Goal: Information Seeking & Learning: Learn about a topic

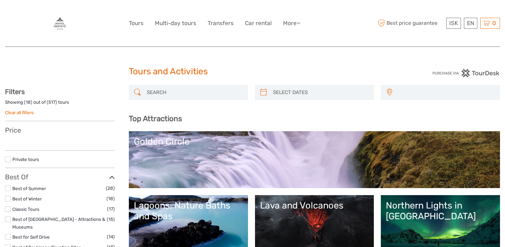
select select
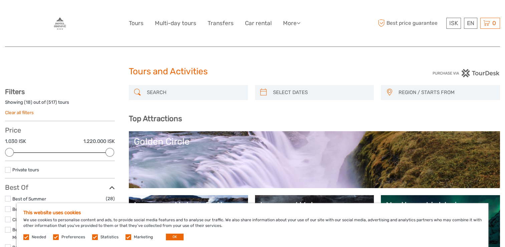
click at [39, 238] on label "Needed" at bounding box center [39, 237] width 14 height 6
click at [36, 236] on label "Needed" at bounding box center [39, 237] width 14 height 6
drag, startPoint x: 36, startPoint y: 236, endPoint x: 27, endPoint y: 236, distance: 9.4
click at [27, 236] on label at bounding box center [26, 237] width 6 height 6
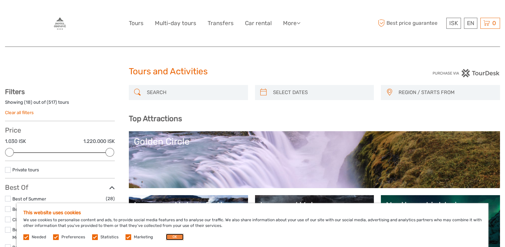
click at [173, 239] on button "OK" at bounding box center [175, 236] width 18 height 7
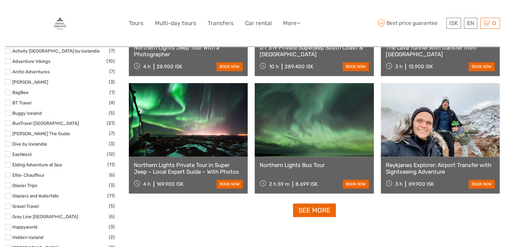
scroll to position [783, 0]
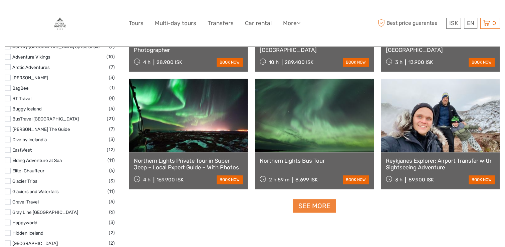
click at [307, 205] on link "See more" at bounding box center [314, 206] width 43 height 14
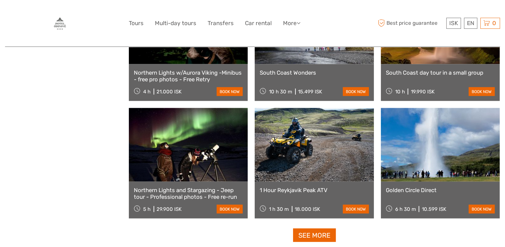
scroll to position [1309, 0]
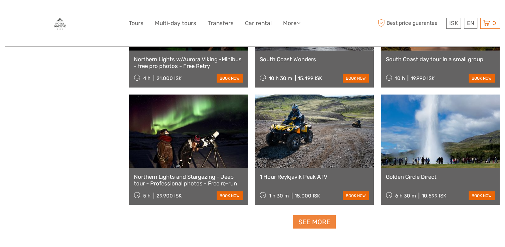
click at [310, 220] on link "See more" at bounding box center [314, 222] width 43 height 14
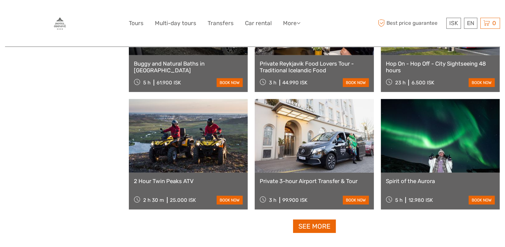
scroll to position [2031, 0]
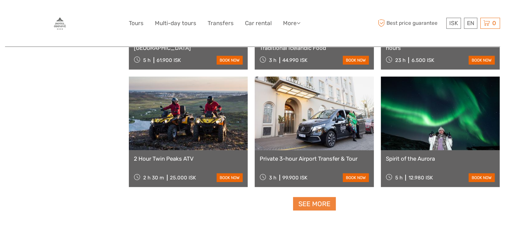
click at [309, 204] on link "See more" at bounding box center [314, 204] width 43 height 14
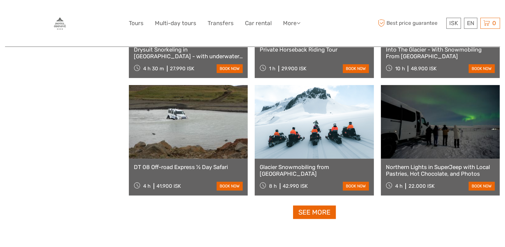
scroll to position [2753, 0]
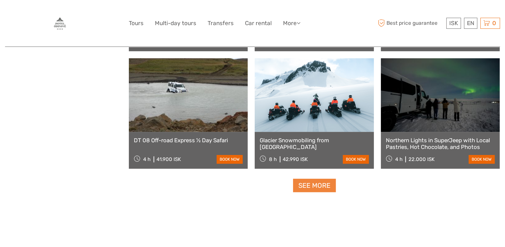
click at [322, 186] on link "See more" at bounding box center [314, 185] width 43 height 14
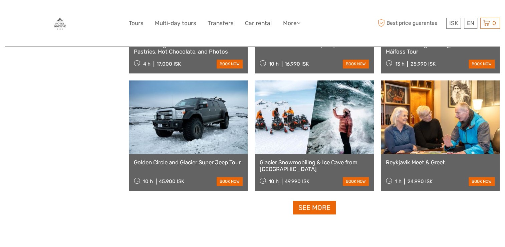
scroll to position [3448, 0]
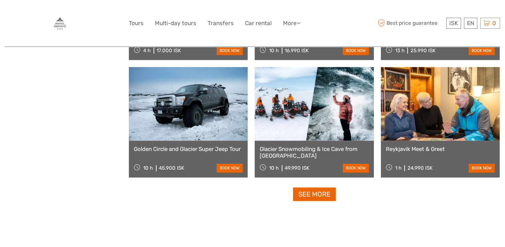
click at [338, 122] on link at bounding box center [314, 103] width 119 height 73
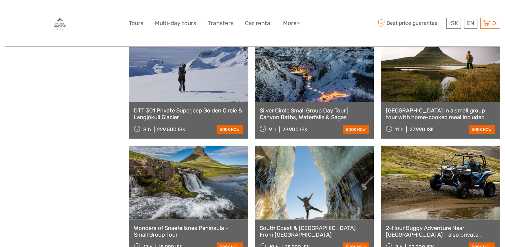
scroll to position [1506, 0]
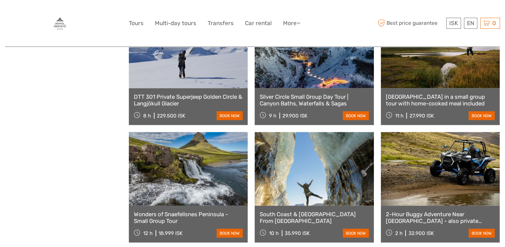
click at [345, 141] on link at bounding box center [314, 168] width 119 height 73
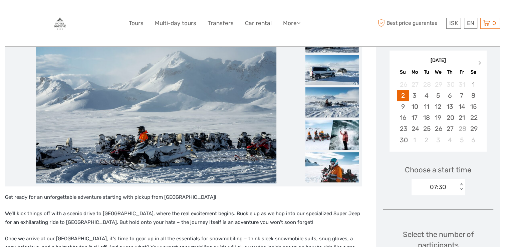
scroll to position [120, 0]
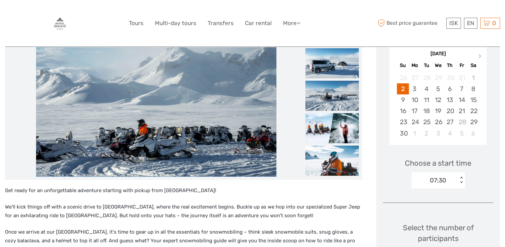
click at [165, 133] on img at bounding box center [156, 96] width 241 height 160
click at [144, 135] on img at bounding box center [156, 96] width 241 height 160
click at [319, 122] on img at bounding box center [332, 128] width 53 height 30
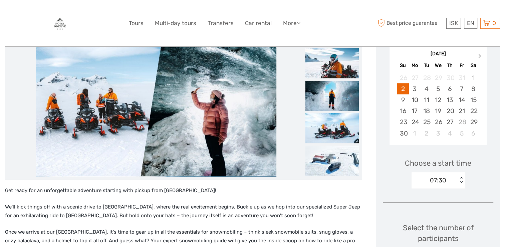
click at [217, 146] on img at bounding box center [156, 96] width 241 height 160
click at [330, 131] on img at bounding box center [332, 128] width 53 height 30
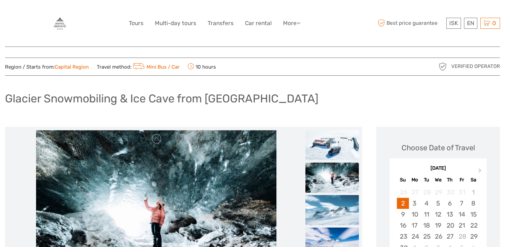
scroll to position [0, 0]
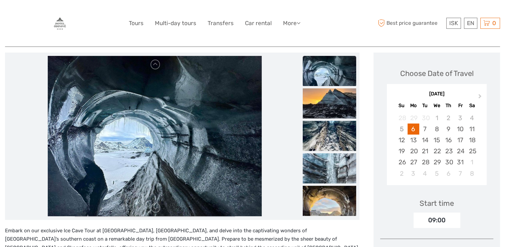
scroll to position [94, 0]
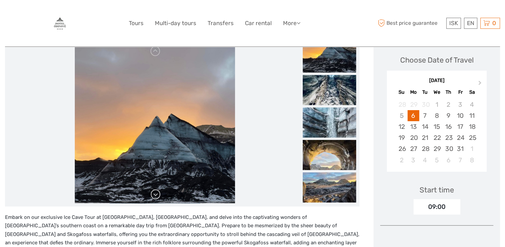
click at [159, 194] on link at bounding box center [155, 194] width 11 height 11
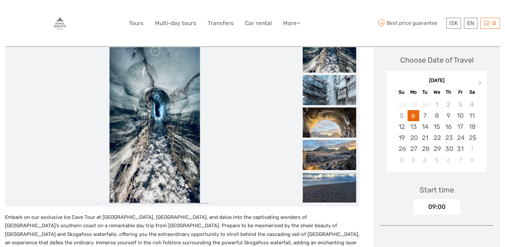
click at [157, 193] on link at bounding box center [155, 194] width 11 height 11
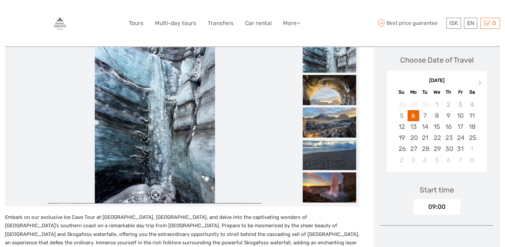
click at [157, 193] on link at bounding box center [155, 194] width 11 height 11
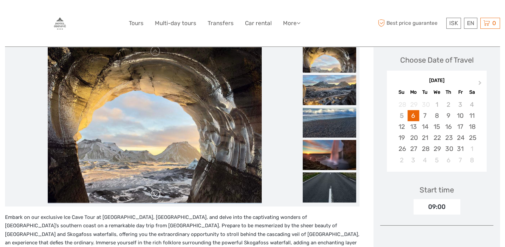
click at [157, 193] on link at bounding box center [155, 194] width 11 height 11
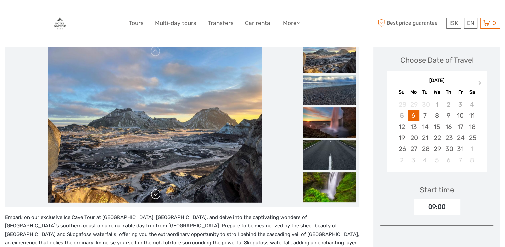
click at [157, 193] on link at bounding box center [155, 194] width 11 height 11
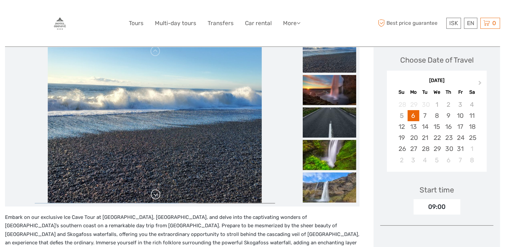
click at [157, 193] on link at bounding box center [155, 194] width 11 height 11
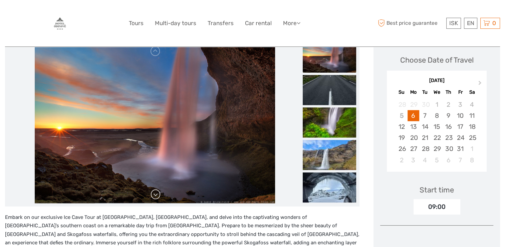
click at [157, 193] on link at bounding box center [155, 194] width 11 height 11
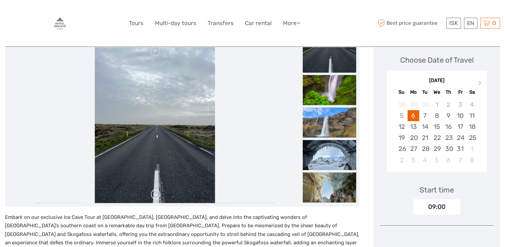
click at [157, 193] on link at bounding box center [155, 194] width 11 height 11
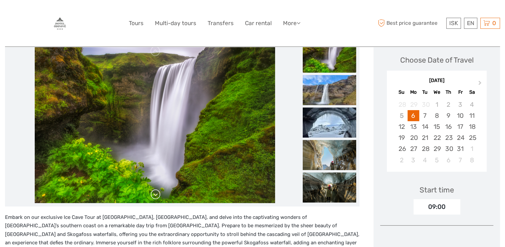
click at [157, 193] on link at bounding box center [155, 194] width 11 height 11
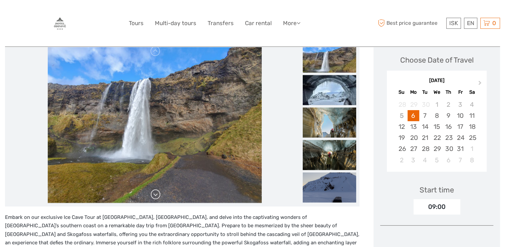
click at [157, 193] on link at bounding box center [155, 194] width 11 height 11
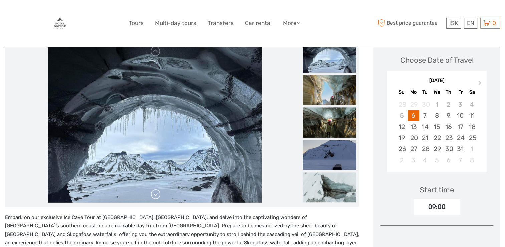
click at [157, 193] on link at bounding box center [155, 194] width 11 height 11
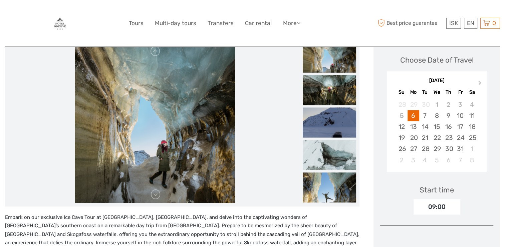
click at [159, 174] on img at bounding box center [155, 122] width 160 height 160
click at [159, 162] on img at bounding box center [155, 122] width 160 height 160
click at [158, 198] on link at bounding box center [155, 194] width 11 height 11
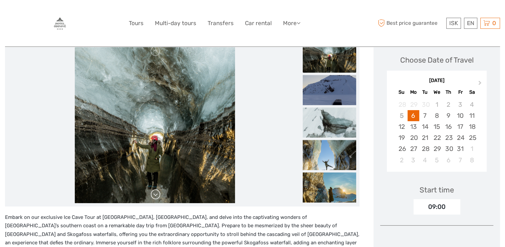
click at [157, 194] on link at bounding box center [155, 194] width 11 height 11
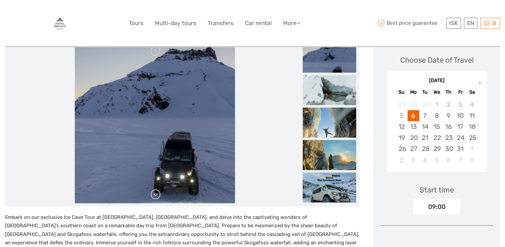
click at [157, 194] on link at bounding box center [155, 194] width 11 height 11
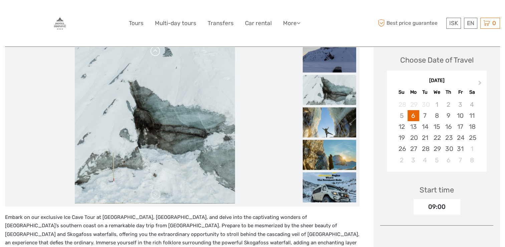
click at [156, 53] on link at bounding box center [155, 51] width 11 height 11
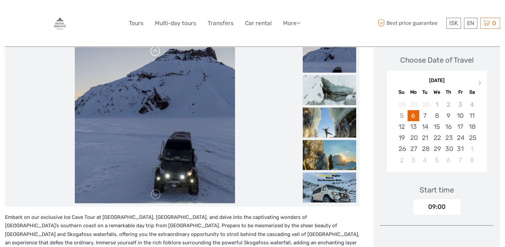
click at [156, 53] on link at bounding box center [155, 51] width 11 height 11
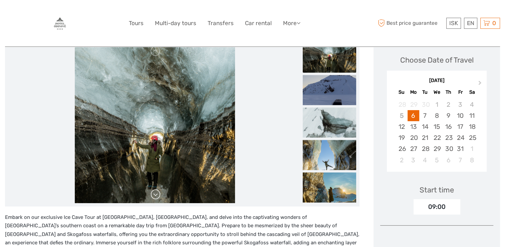
click at [157, 196] on link at bounding box center [155, 194] width 11 height 11
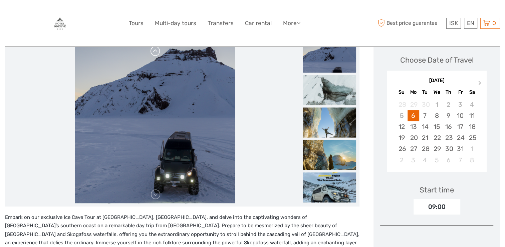
click at [158, 54] on link at bounding box center [155, 51] width 11 height 11
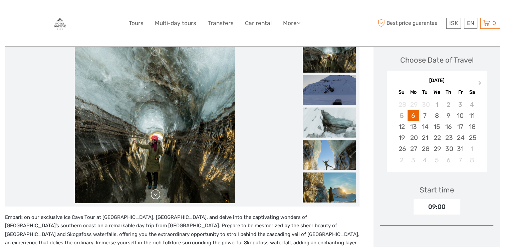
click at [157, 195] on link at bounding box center [155, 194] width 11 height 11
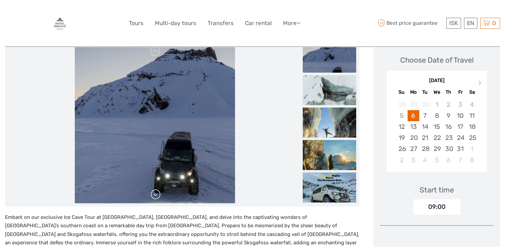
click at [157, 195] on link at bounding box center [155, 194] width 11 height 11
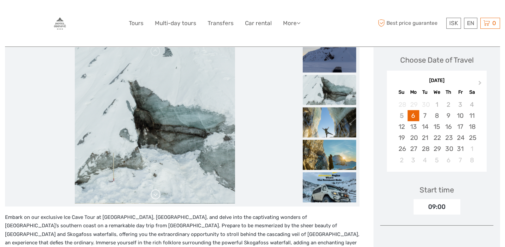
click at [157, 195] on link at bounding box center [155, 194] width 11 height 11
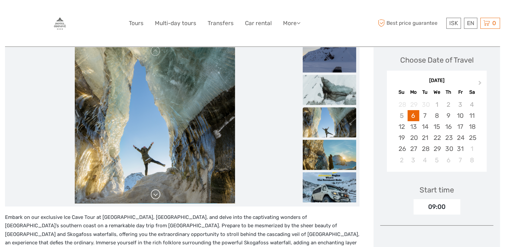
click at [157, 195] on link at bounding box center [155, 194] width 11 height 11
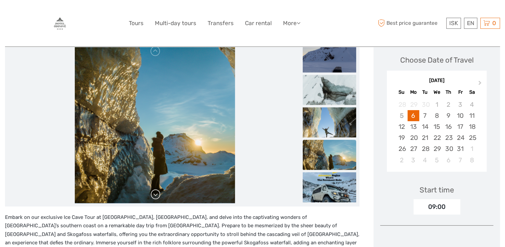
click at [157, 195] on link at bounding box center [155, 194] width 11 height 11
